Goal: Navigation & Orientation: Go to known website

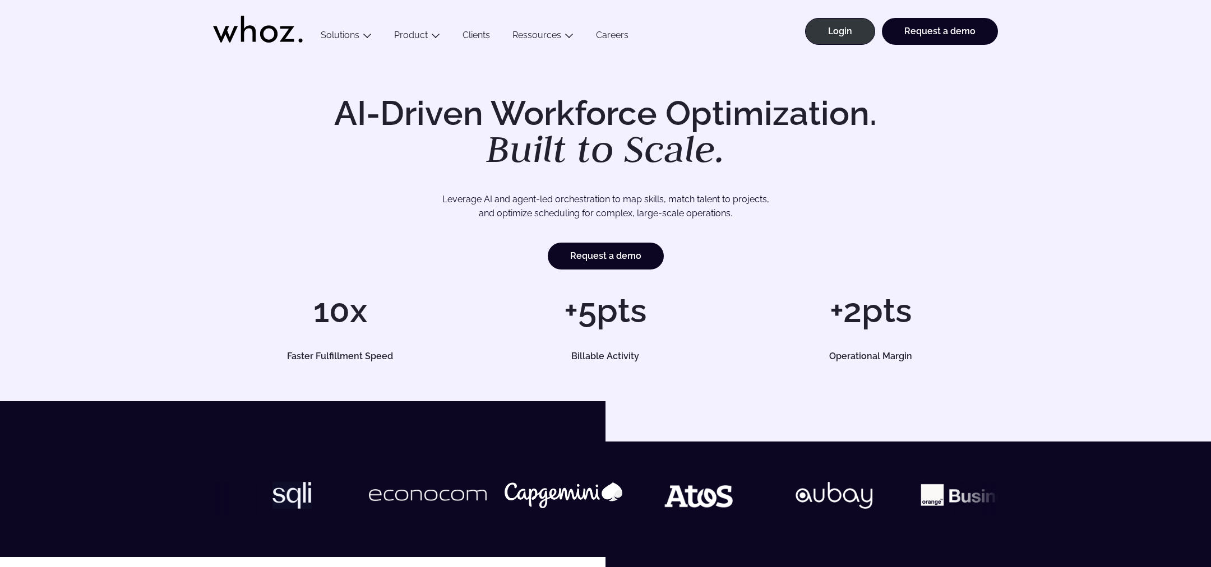
click at [829, 47] on li "Login" at bounding box center [836, 37] width 77 height 38
click at [823, 34] on link "Login" at bounding box center [840, 31] width 70 height 27
click at [827, 30] on link "Login" at bounding box center [840, 31] width 70 height 27
drag, startPoint x: 856, startPoint y: 30, endPoint x: 782, endPoint y: 106, distance: 106.2
click at [856, 30] on link "Login" at bounding box center [840, 31] width 70 height 27
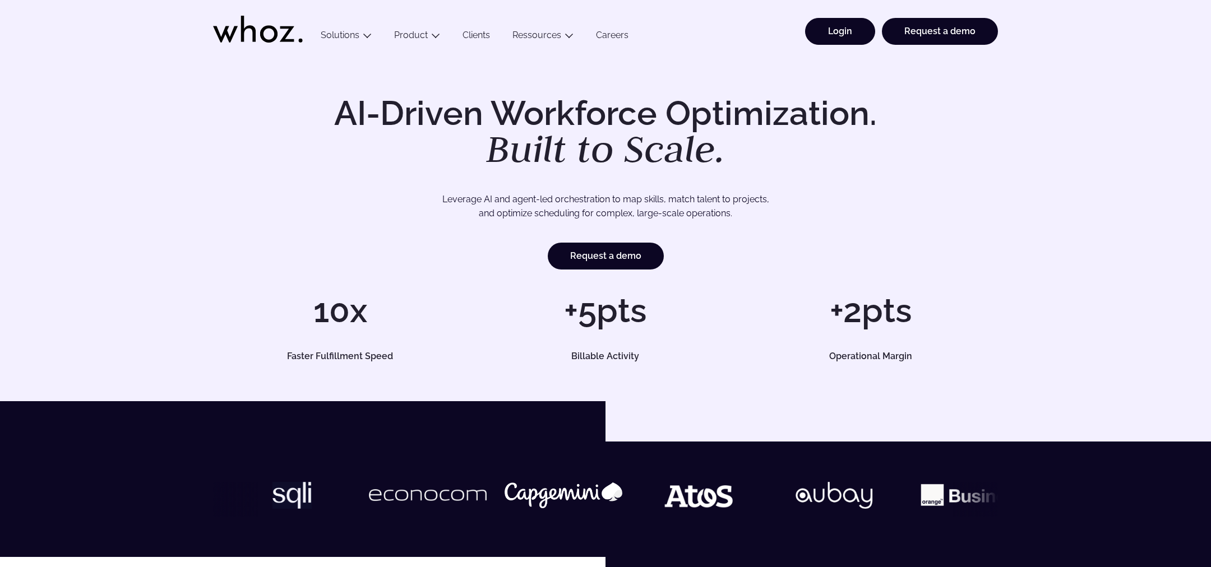
click at [870, 21] on link "Login" at bounding box center [840, 31] width 70 height 27
